Goal: Go to known website: Go to known website

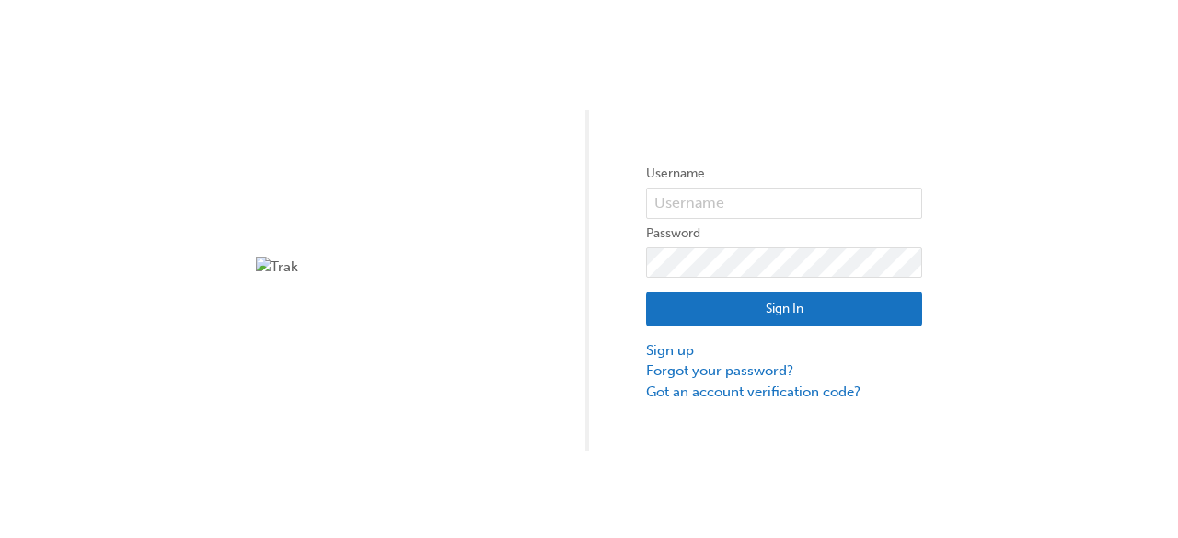
click at [316, 97] on div "Username Password Sign In Sign up Forgot your password? Got an account verifica…" at bounding box center [589, 225] width 1178 height 451
